Goal: Task Accomplishment & Management: Complete application form

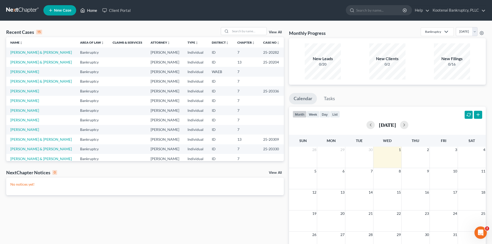
drag, startPoint x: 0, startPoint y: 0, endPoint x: 89, endPoint y: 11, distance: 89.8
click at [89, 11] on link "Home" at bounding box center [89, 10] width 22 height 9
click at [65, 11] on span "New Case" at bounding box center [62, 11] width 17 height 4
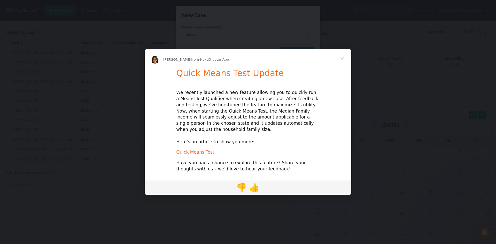
click at [342, 61] on span "Close" at bounding box center [342, 58] width 19 height 19
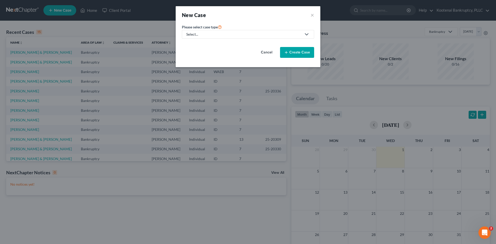
click at [217, 34] on div "Select..." at bounding box center [243, 34] width 115 height 5
click at [194, 45] on div "Bankruptcy" at bounding box center [196, 44] width 19 height 5
select select "23"
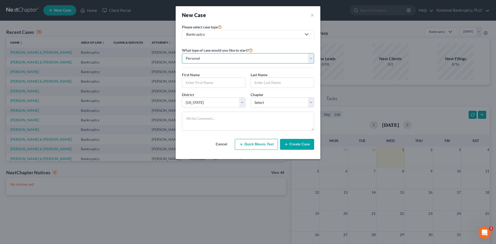
click at [227, 60] on select "Personal Business" at bounding box center [248, 58] width 132 height 10
click at [182, 53] on select "Personal Business" at bounding box center [248, 58] width 132 height 10
click at [214, 81] on input "text" at bounding box center [213, 83] width 63 height 10
type input "[PERSON_NAME]"
click at [270, 86] on input "text" at bounding box center [282, 83] width 63 height 10
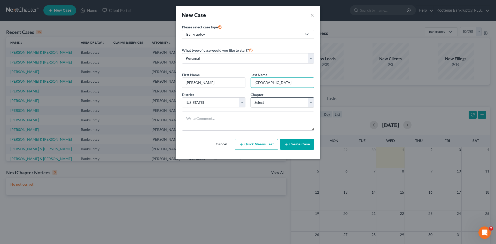
type input "[GEOGRAPHIC_DATA]"
click at [281, 100] on select "Select 7 11 12 13" at bounding box center [283, 102] width 64 height 10
select select "0"
click at [251, 97] on select "Select 7 11 12 13" at bounding box center [283, 102] width 64 height 10
click at [294, 149] on button "Create Case" at bounding box center [297, 144] width 34 height 11
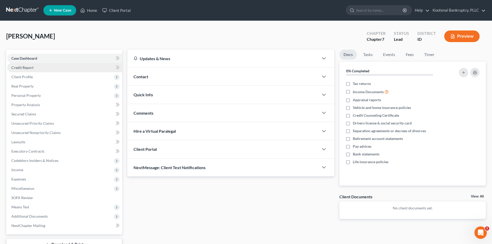
click at [25, 69] on span "Credit Report" at bounding box center [22, 67] width 22 height 4
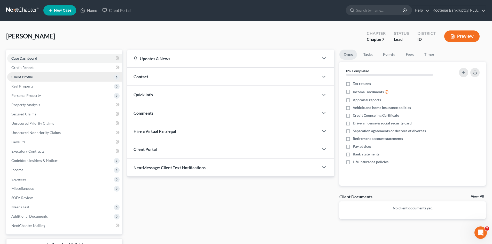
click at [23, 77] on span "Client Profile" at bounding box center [21, 77] width 21 height 4
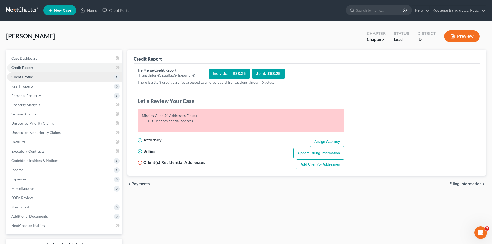
click at [36, 78] on span "Client Profile" at bounding box center [64, 76] width 115 height 9
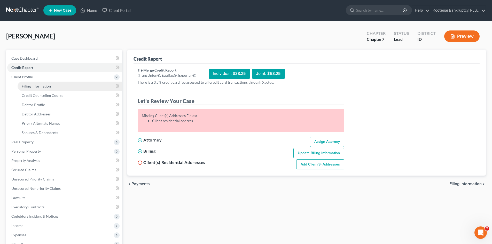
click at [42, 85] on span "Filing Information" at bounding box center [36, 86] width 29 height 4
select select "1"
select select "0"
select select "23"
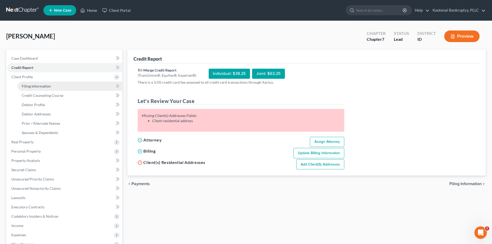
select select "13"
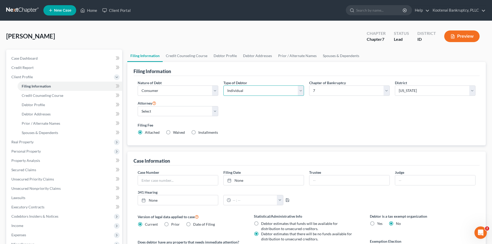
click at [286, 87] on select "Select Individual Joint" at bounding box center [263, 91] width 81 height 10
select select "1"
click at [223, 86] on select "Select Individual Joint" at bounding box center [263, 91] width 81 height 10
click at [216, 56] on link "Debtor Profile" at bounding box center [225, 56] width 29 height 12
select select "1"
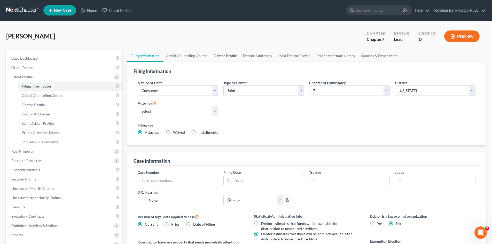
select select "0"
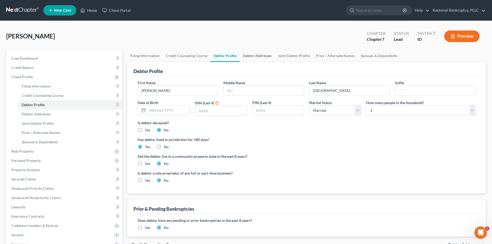
click at [259, 52] on link "Debtor Addresses" at bounding box center [257, 56] width 35 height 12
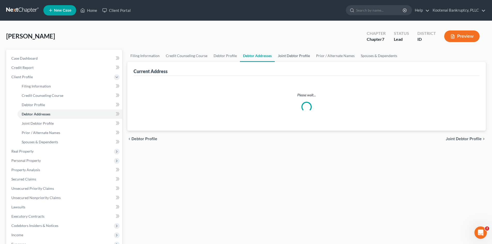
select select "0"
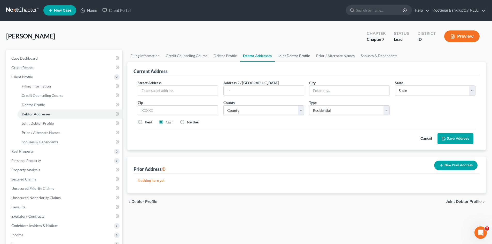
click at [291, 51] on link "Joint Debtor Profile" at bounding box center [294, 56] width 38 height 12
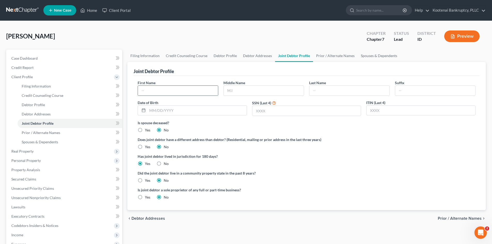
click at [185, 96] on div at bounding box center [178, 91] width 81 height 10
click at [184, 91] on input "text" at bounding box center [178, 91] width 80 height 10
type input "[PERSON_NAME]"
type input "T"
type input "[GEOGRAPHIC_DATA]"
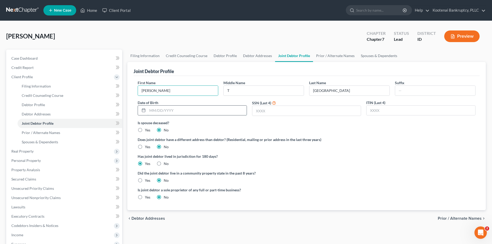
click at [198, 111] on input "text" at bounding box center [197, 111] width 99 height 10
click at [226, 56] on link "Debtor Profile" at bounding box center [225, 56] width 29 height 12
select select "1"
select select "0"
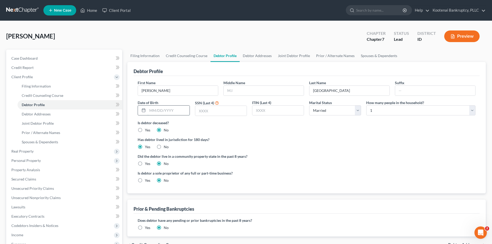
click at [175, 114] on input "text" at bounding box center [169, 111] width 42 height 10
type input "03091963"
click at [214, 115] on input "text" at bounding box center [220, 111] width 51 height 10
click at [170, 109] on input "03091963" at bounding box center [169, 111] width 42 height 10
click at [220, 114] on input "text" at bounding box center [220, 111] width 51 height 10
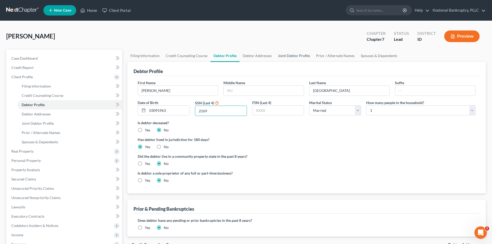
type input "2169"
click at [287, 56] on link "Joint Debtor Profile" at bounding box center [294, 56] width 38 height 12
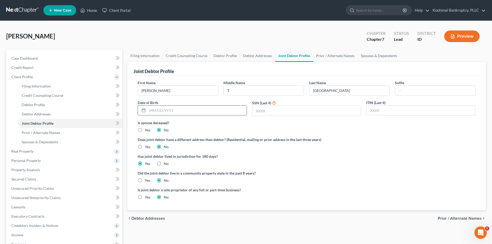
click at [191, 109] on input "text" at bounding box center [197, 111] width 99 height 10
type input "[DATE]"
drag, startPoint x: 220, startPoint y: 52, endPoint x: 213, endPoint y: 61, distance: 11.2
click at [220, 52] on link "Debtor Profile" at bounding box center [225, 56] width 29 height 12
select select "1"
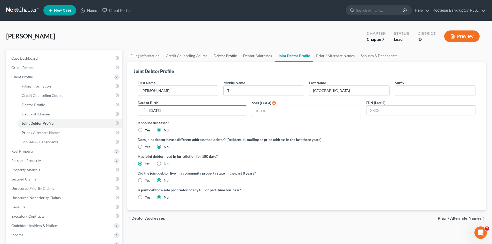
select select "0"
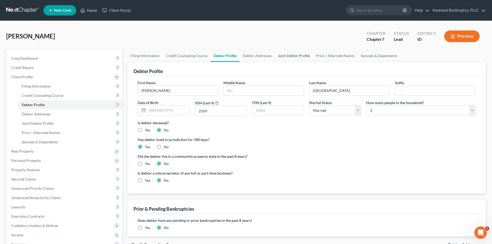
click at [285, 57] on link "Joint Debtor Profile" at bounding box center [294, 56] width 38 height 12
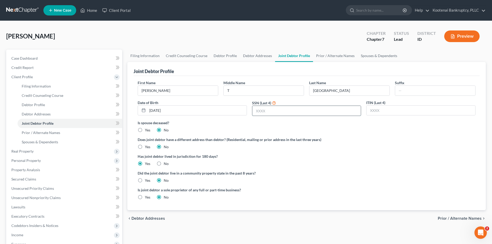
click at [261, 110] on input "text" at bounding box center [306, 111] width 109 height 10
type input "8769"
click at [217, 55] on link "Debtor Profile" at bounding box center [225, 56] width 29 height 12
select select "1"
select select "0"
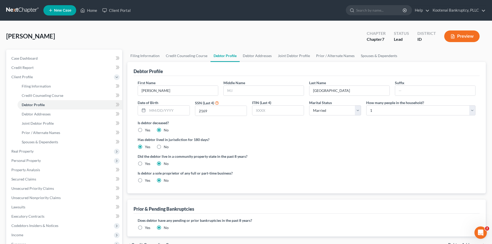
click at [175, 116] on div "Date of Birth" at bounding box center [163, 108] width 57 height 16
click at [175, 111] on input "text" at bounding box center [169, 111] width 42 height 10
type input "[DATE]"
click at [287, 54] on link "Joint Debtor Profile" at bounding box center [294, 56] width 38 height 12
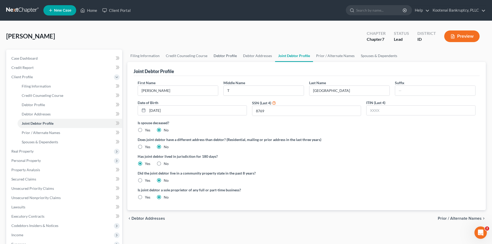
click at [219, 58] on link "Debtor Profile" at bounding box center [225, 56] width 29 height 12
select select "1"
select select "0"
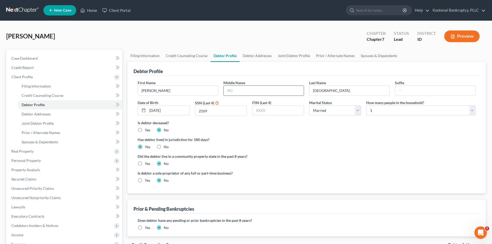
click at [236, 88] on input "text" at bounding box center [264, 91] width 80 height 10
type input "[PERSON_NAME]"
click at [282, 56] on link "Joint Debtor Profile" at bounding box center [294, 56] width 38 height 12
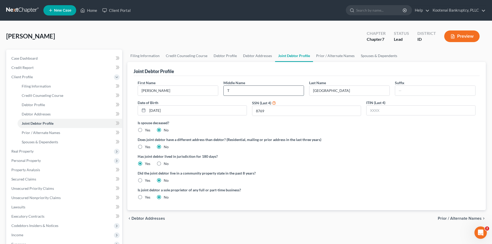
click at [253, 93] on input "T" at bounding box center [264, 91] width 80 height 10
type input "[PERSON_NAME]"
click at [159, 55] on link "Filing Information" at bounding box center [144, 56] width 35 height 12
select select "1"
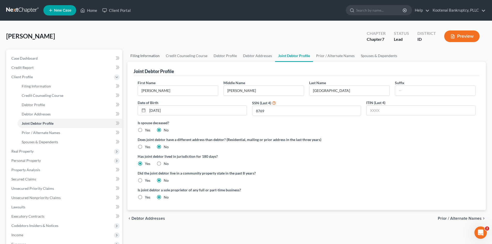
select select "0"
select select "23"
select select "0"
select select "13"
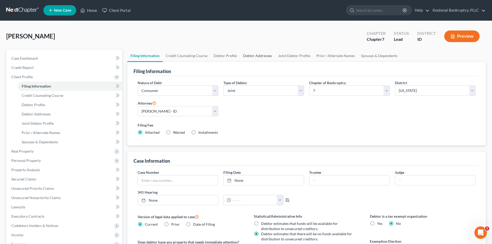
click at [266, 58] on link "Debtor Addresses" at bounding box center [257, 56] width 35 height 12
select select "0"
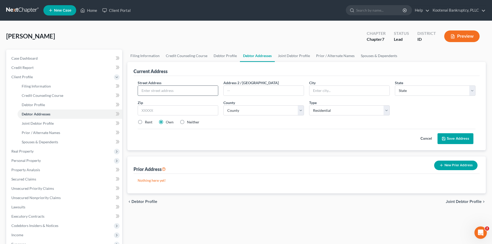
click at [169, 94] on input "text" at bounding box center [178, 91] width 80 height 10
type input "[STREET_ADDRESS]"
type input "Coeur d'Alene"
select select "13"
type input "83815"
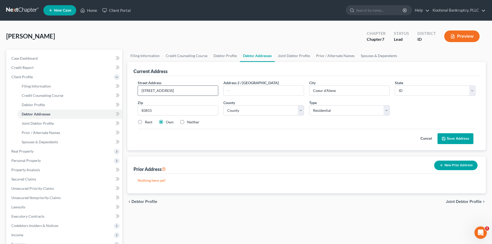
type input "Coeur D Alene"
click at [145, 122] on label "Rent" at bounding box center [148, 122] width 7 height 5
click at [147, 122] on input "Rent" at bounding box center [148, 121] width 3 height 3
radio input "true"
click at [463, 139] on button "Save Address" at bounding box center [456, 138] width 36 height 11
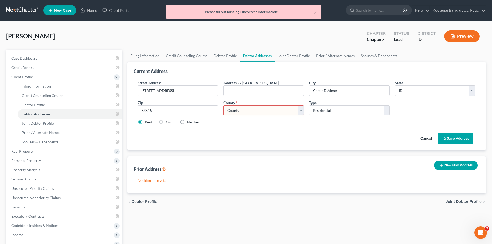
click at [251, 111] on select "County [GEOGRAPHIC_DATA] [GEOGRAPHIC_DATA] [GEOGRAPHIC_DATA] [GEOGRAPHIC_DATA] …" at bounding box center [263, 110] width 81 height 10
select select "27"
click at [252, 111] on select "County [GEOGRAPHIC_DATA] [GEOGRAPHIC_DATA] [GEOGRAPHIC_DATA] [GEOGRAPHIC_DATA] …" at bounding box center [263, 110] width 81 height 10
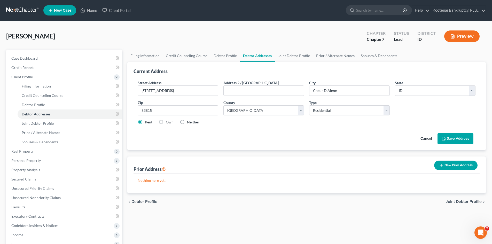
click at [458, 138] on button "Save Address" at bounding box center [456, 138] width 36 height 11
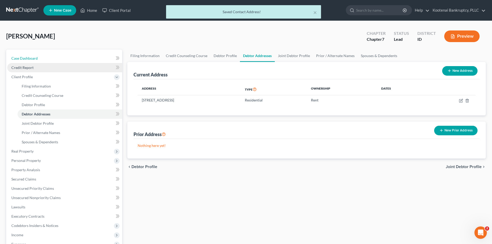
drag, startPoint x: 51, startPoint y: 61, endPoint x: 42, endPoint y: 66, distance: 10.3
click at [51, 61] on link "Case Dashboard" at bounding box center [64, 58] width 115 height 9
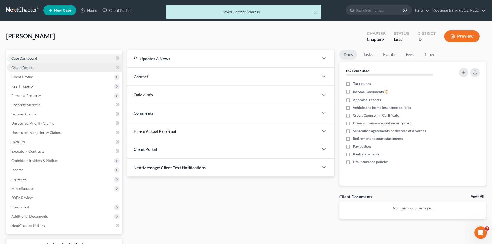
click at [40, 68] on link "Credit Report" at bounding box center [64, 67] width 115 height 9
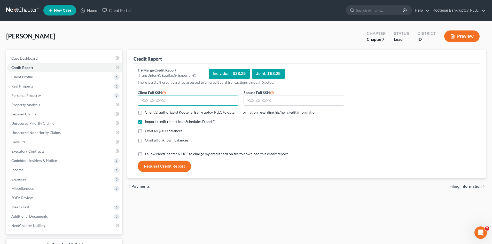
click at [159, 102] on input "text" at bounding box center [188, 101] width 101 height 10
type input "531-84-2169"
click at [255, 99] on input "text" at bounding box center [294, 101] width 101 height 10
type input "534-88-8769"
click at [158, 113] on span "Client(s) authorize(s) Kootenai Bankruptcy, PLLC to obtain information regardin…" at bounding box center [231, 112] width 173 height 4
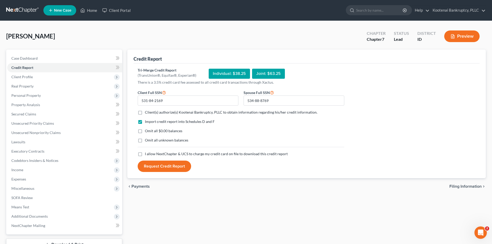
click at [150, 113] on input "Client(s) authorize(s) Kootenai Bankruptcy, PLLC to obtain information regardin…" at bounding box center [148, 111] width 3 height 3
checkbox input "true"
click at [145, 154] on label "I allow NextChapter & UCS to charge my credit card on file to download this cre…" at bounding box center [216, 153] width 143 height 5
click at [147, 154] on input "I allow NextChapter & UCS to charge my credit card on file to download this cre…" at bounding box center [148, 152] width 3 height 3
checkbox input "true"
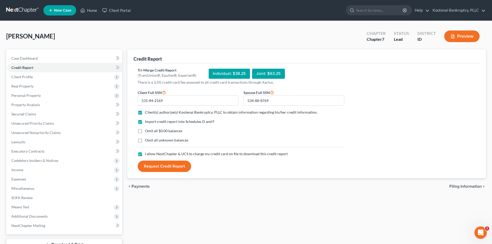
click at [180, 165] on button "Request Credit Report" at bounding box center [164, 166] width 53 height 11
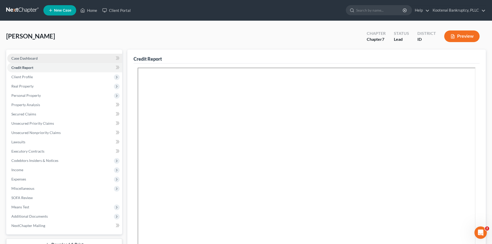
click at [59, 60] on link "Case Dashboard" at bounding box center [64, 58] width 115 height 9
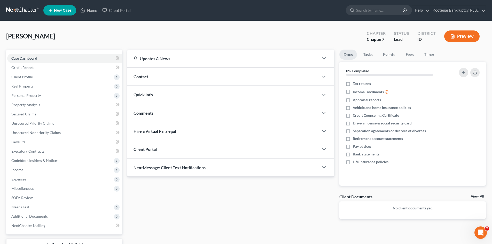
click at [202, 151] on div "Client Portal" at bounding box center [222, 149] width 191 height 18
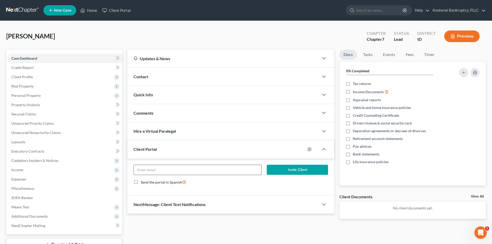
click at [214, 172] on input "email" at bounding box center [197, 170] width 127 height 10
type input "[EMAIL_ADDRESS][DOMAIN_NAME]"
click at [293, 170] on button "Invite Client" at bounding box center [297, 170] width 61 height 10
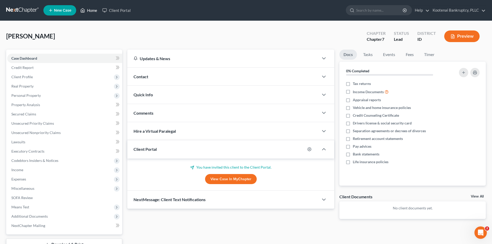
click at [90, 12] on link "Home" at bounding box center [89, 10] width 22 height 9
